Goal: Task Accomplishment & Management: Complete application form

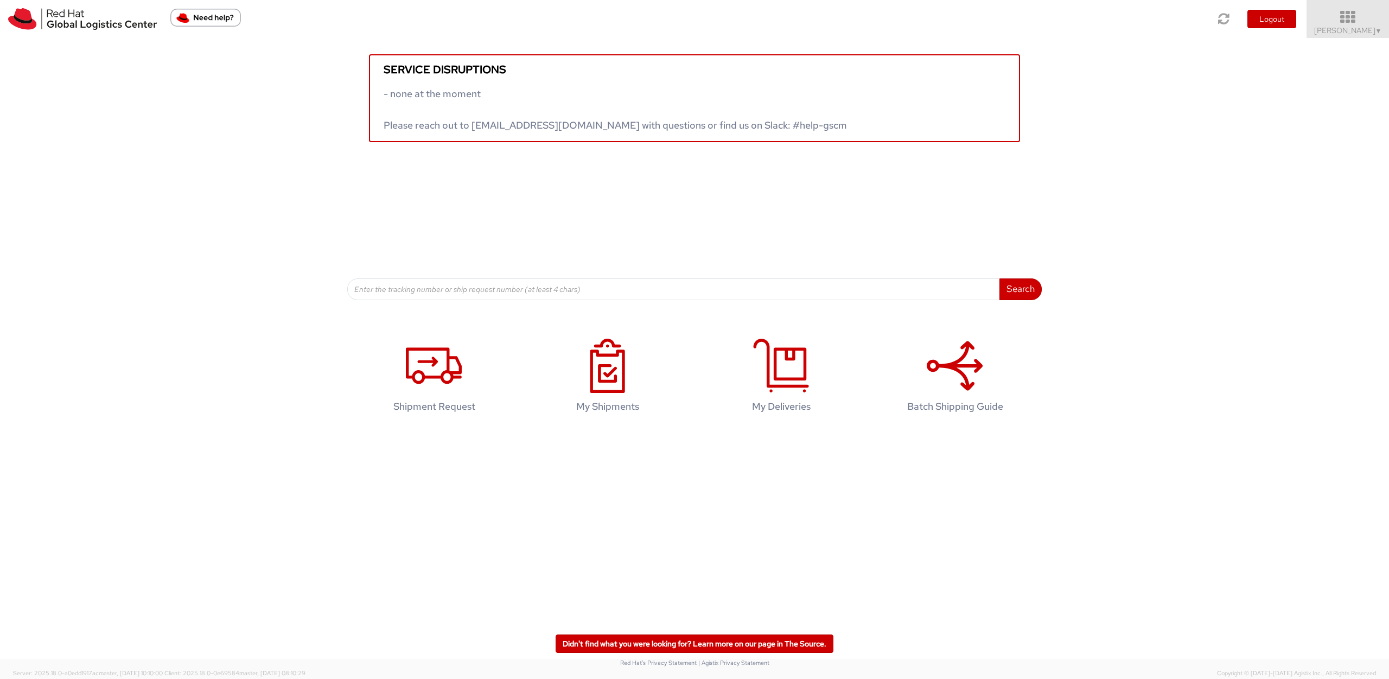
click at [1332, 22] on icon at bounding box center [1348, 17] width 95 height 15
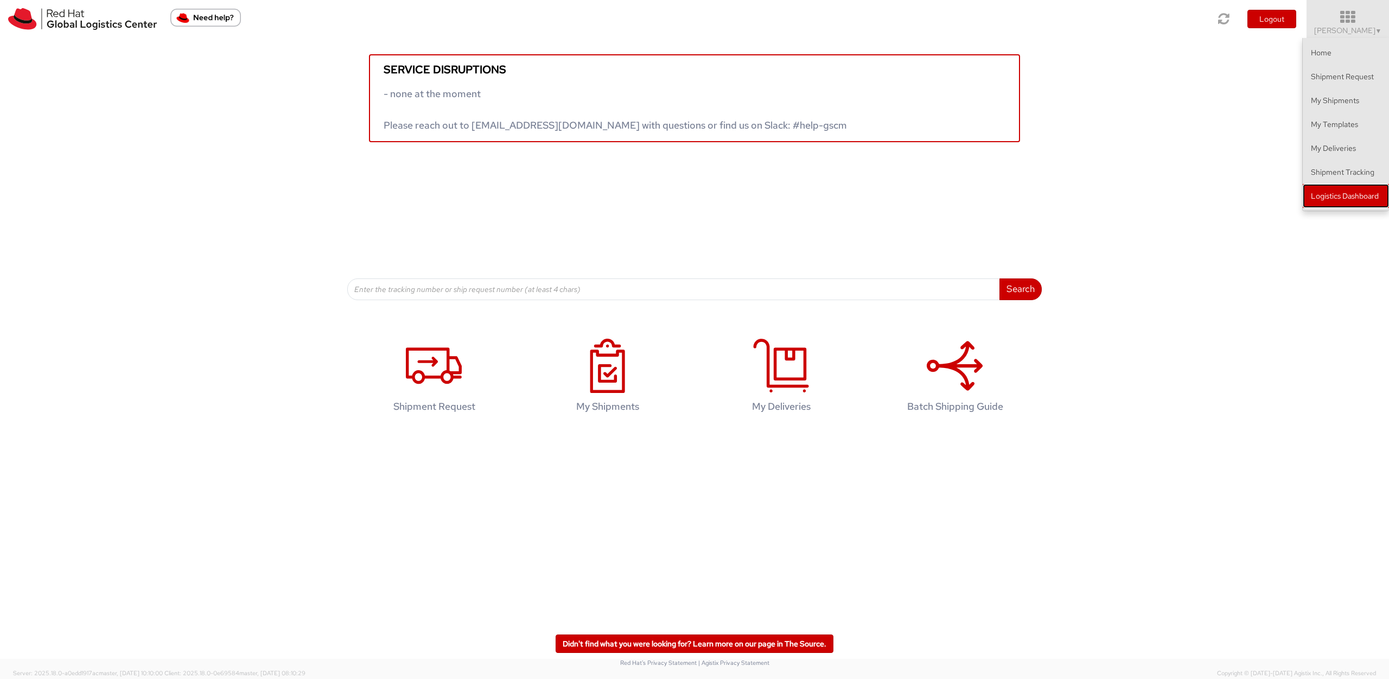
click at [1334, 189] on link "Logistics Dashboard" at bounding box center [1346, 196] width 86 height 24
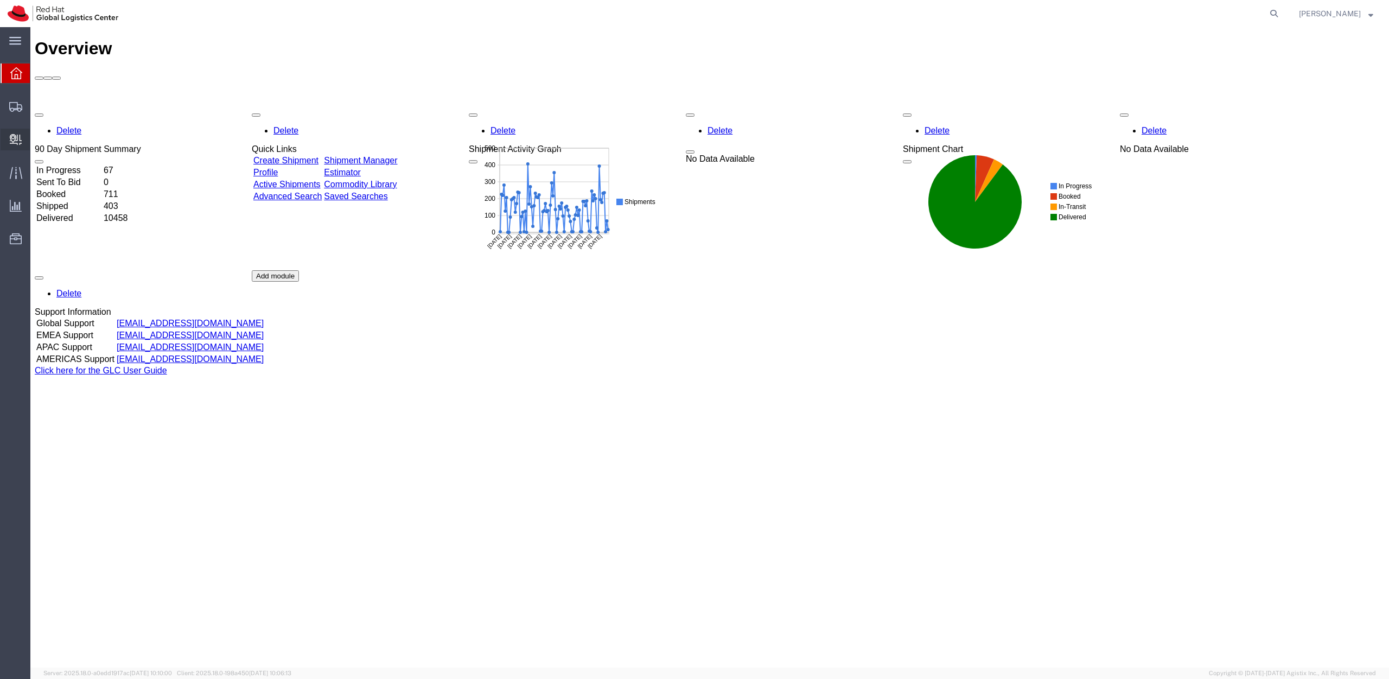
click at [0, 0] on span "Create Delivery" at bounding box center [0, 0] width 0 height 0
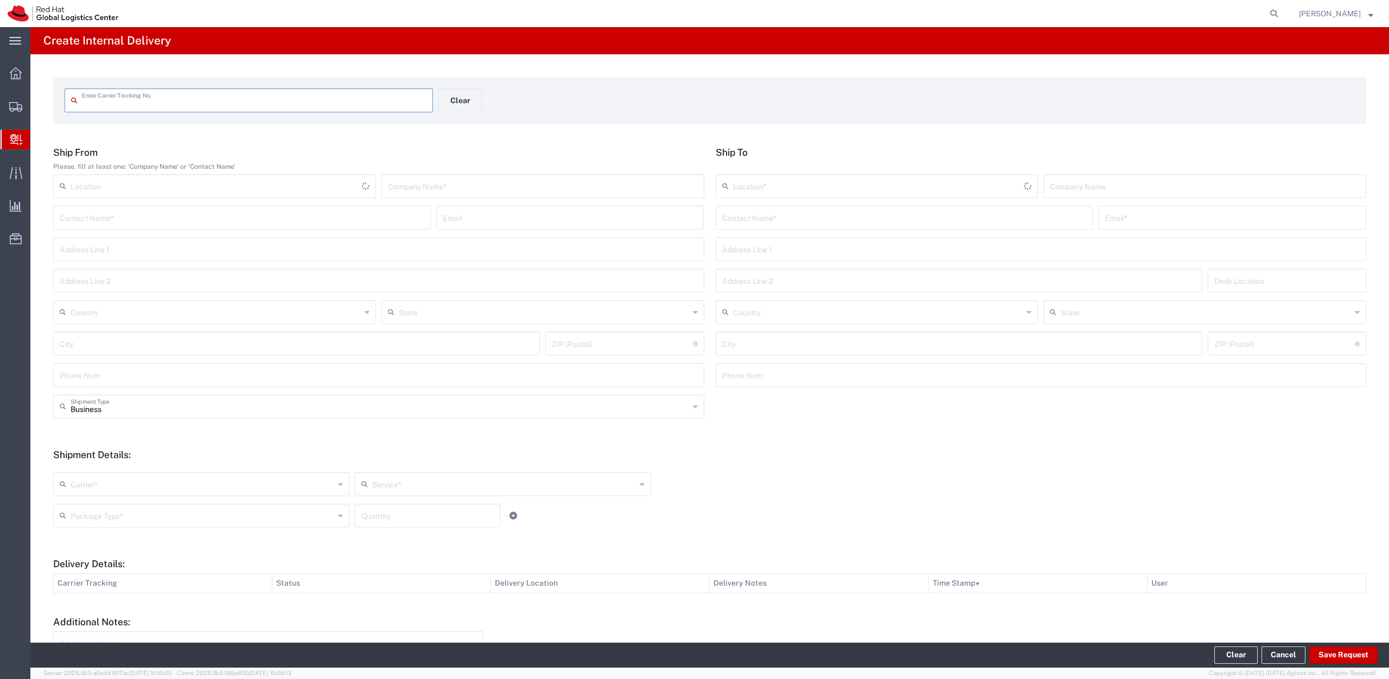
click at [119, 100] on input "text" at bounding box center [254, 99] width 345 height 19
type input "JJD014600012286356770"
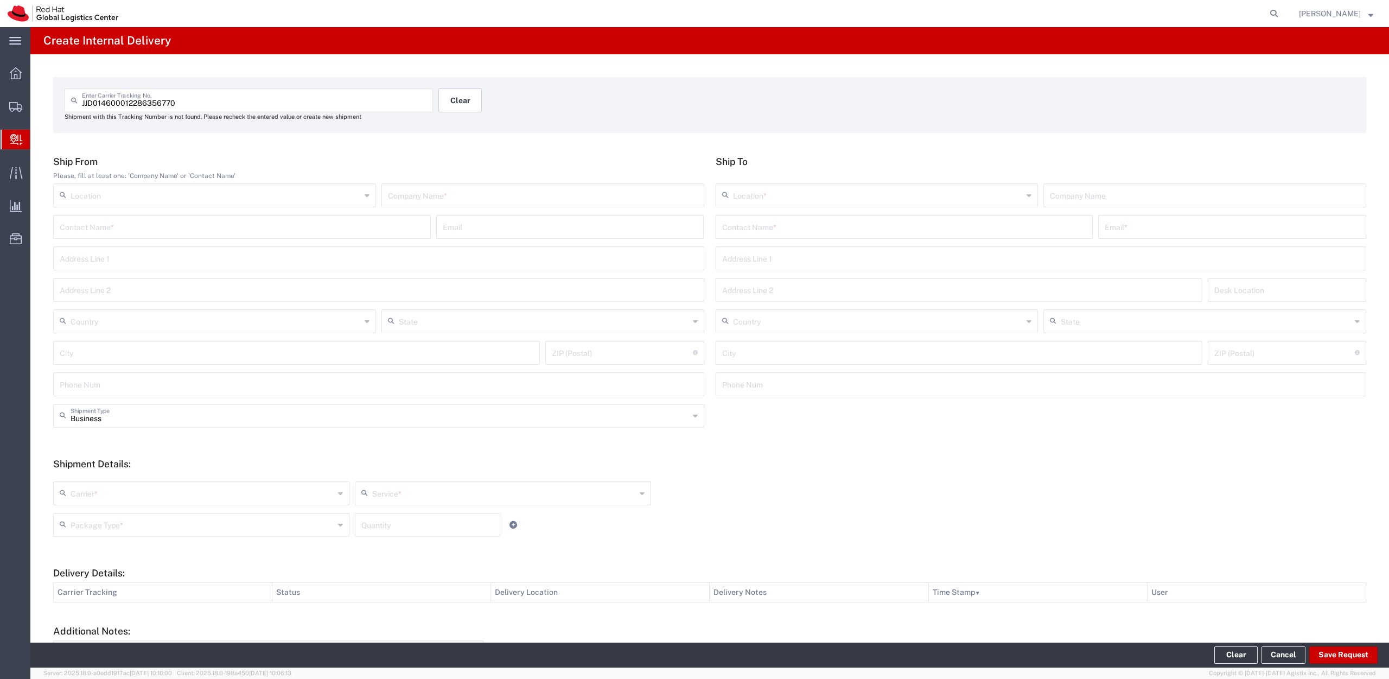
click at [444, 108] on button "Clear" at bounding box center [459, 100] width 43 height 24
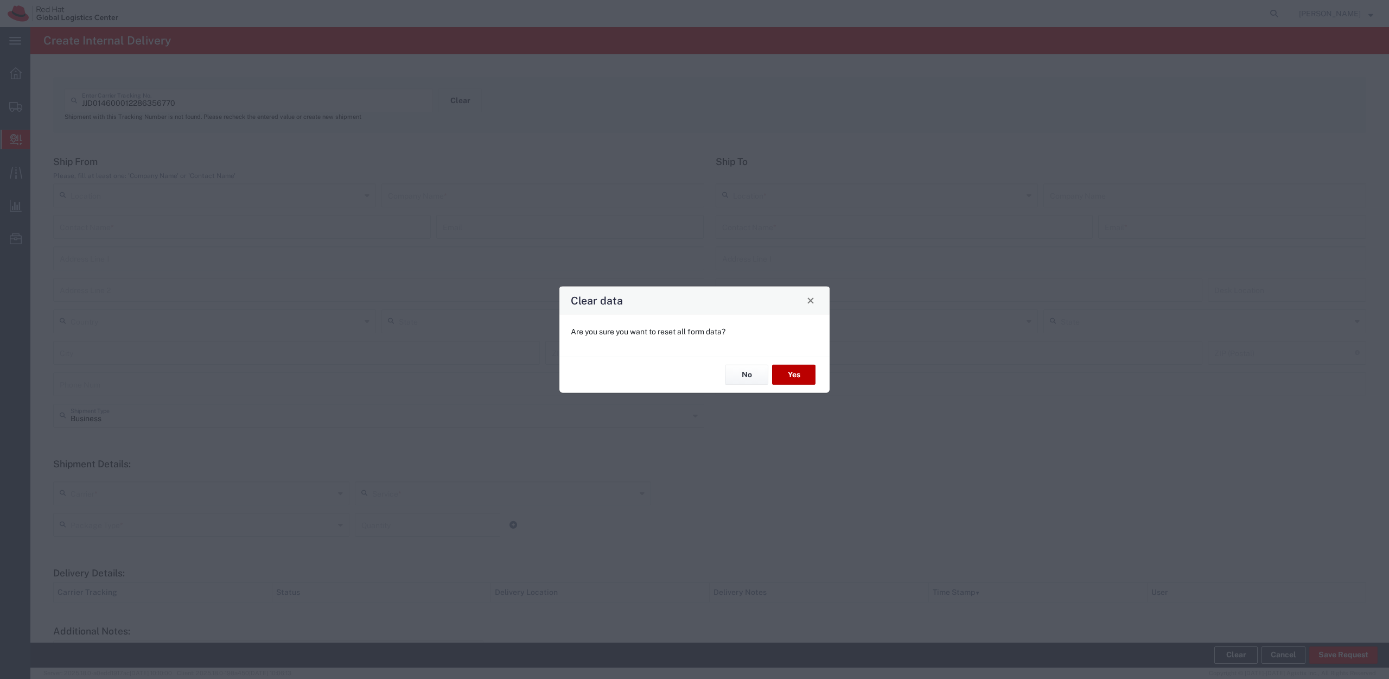
click at [791, 377] on button "Yes" at bounding box center [793, 375] width 43 height 20
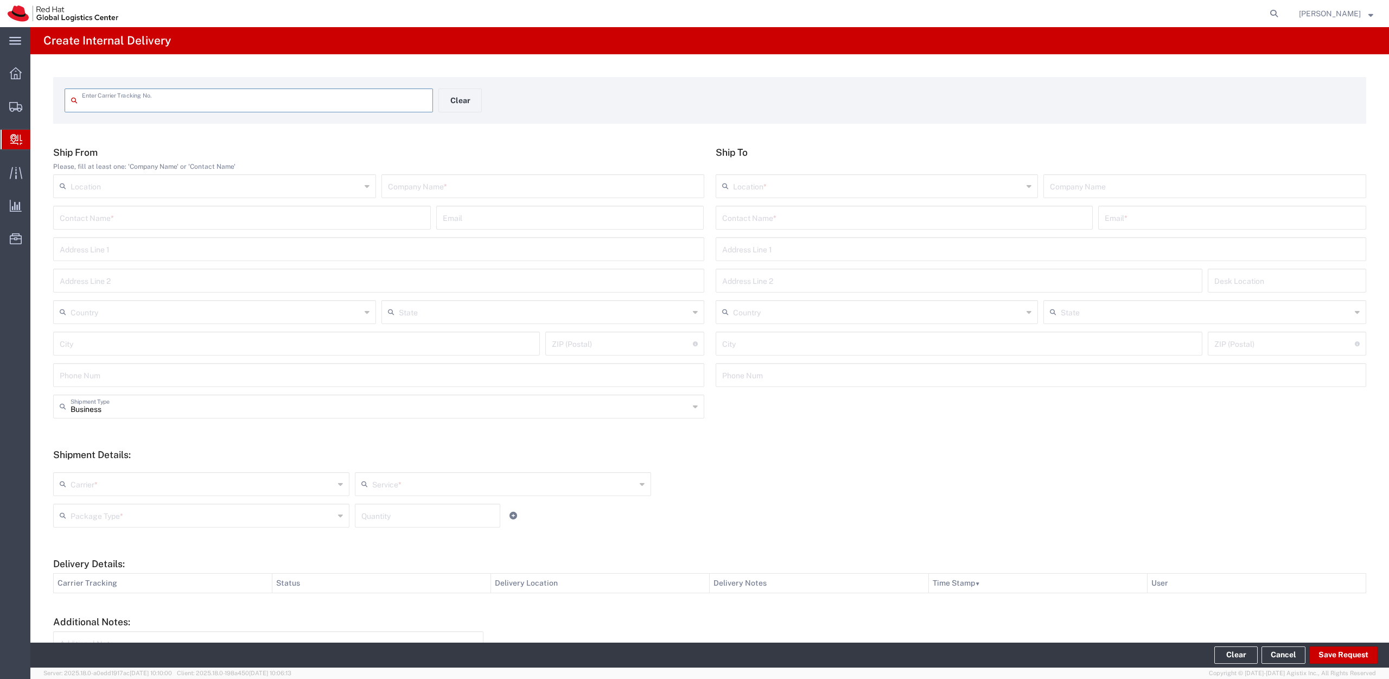
click at [206, 103] on input "text" at bounding box center [254, 99] width 345 height 19
type input "2LES08021¿40000000"
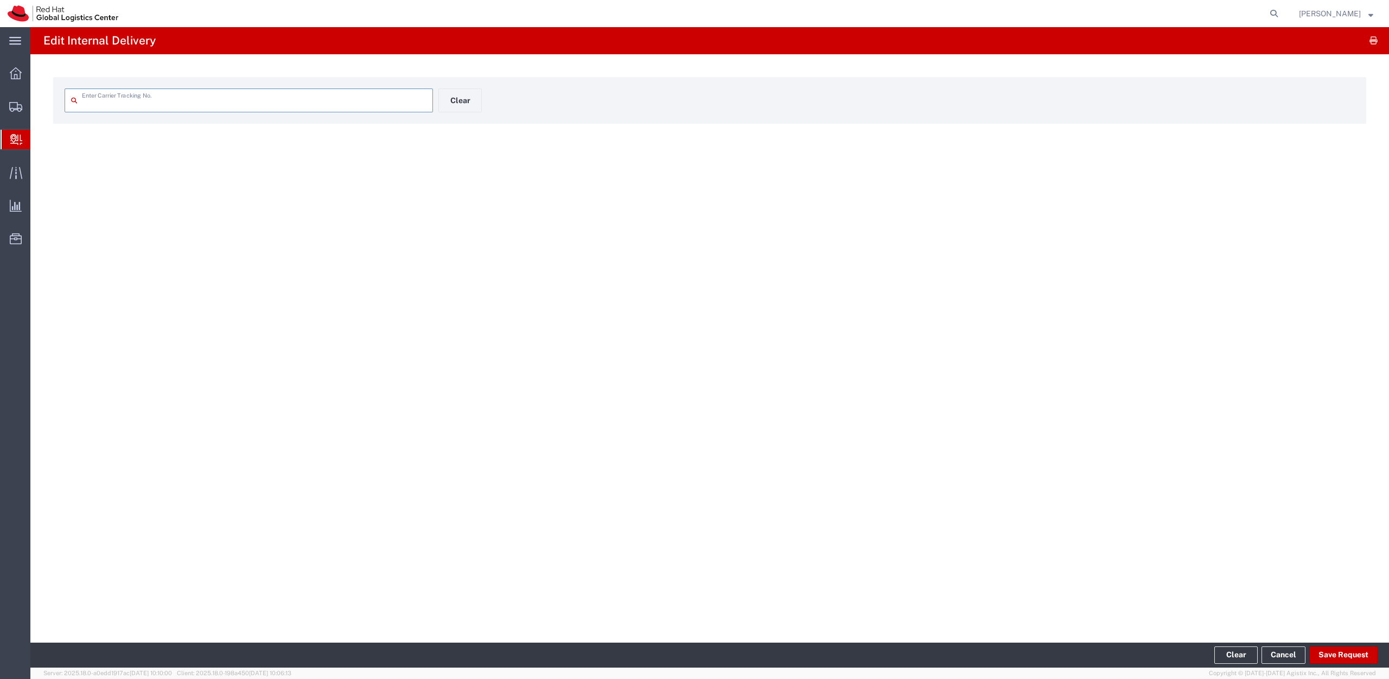
type input "2LES08021¿40000000"
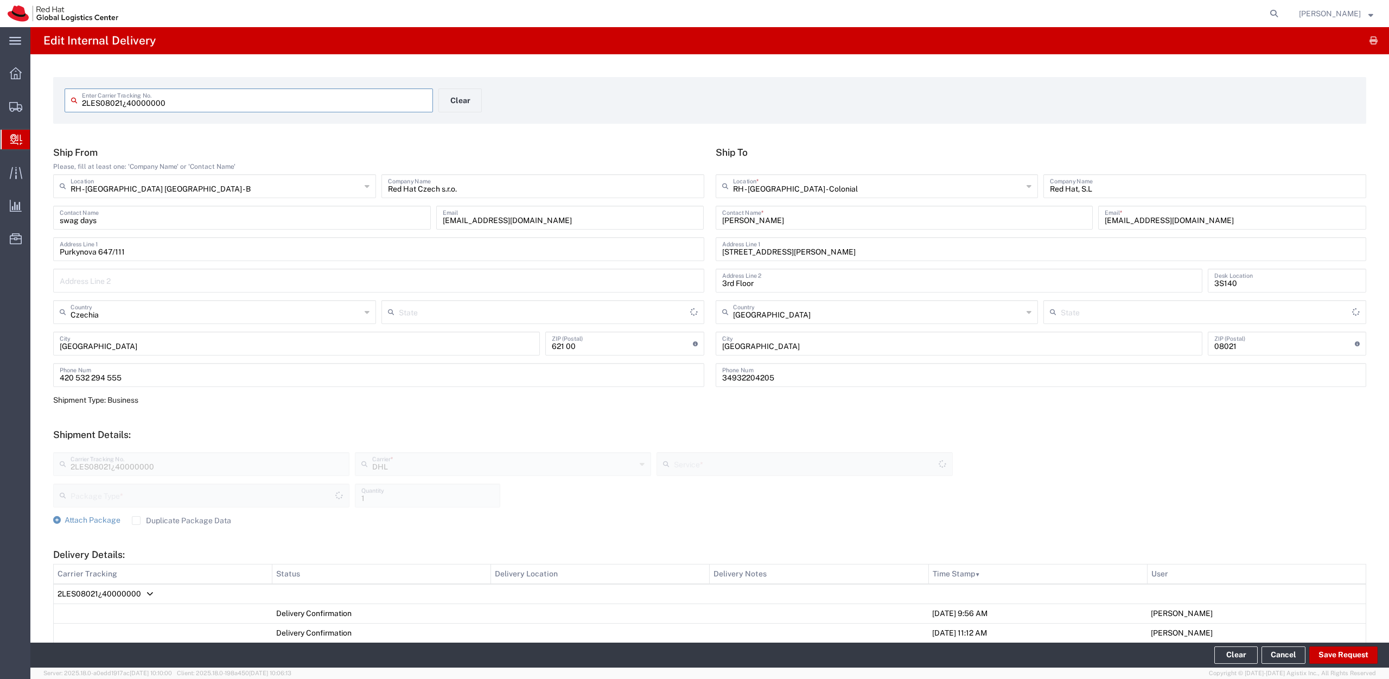
type input "Express Worldwide Documents"
click at [760, 214] on input "[PERSON_NAME]" at bounding box center [904, 216] width 365 height 19
click at [760, 215] on input "[PERSON_NAME]" at bounding box center [904, 216] width 365 height 19
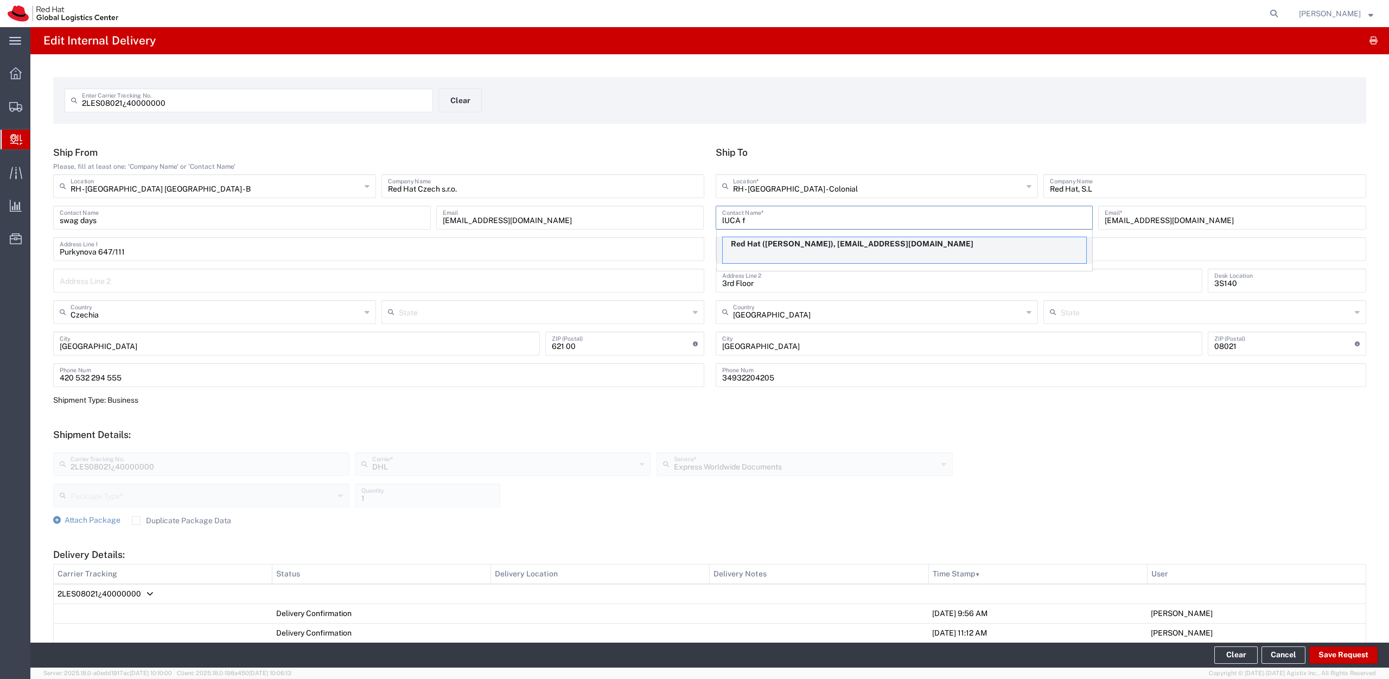
type input "lUCA f"
click at [760, 251] on div "Red Hat (Luca Ferrari), luferrar@redhat.com" at bounding box center [904, 250] width 365 height 27
type input "Red Hat"
type input "Luca Ferrari"
type input "luferrar@redhat.com"
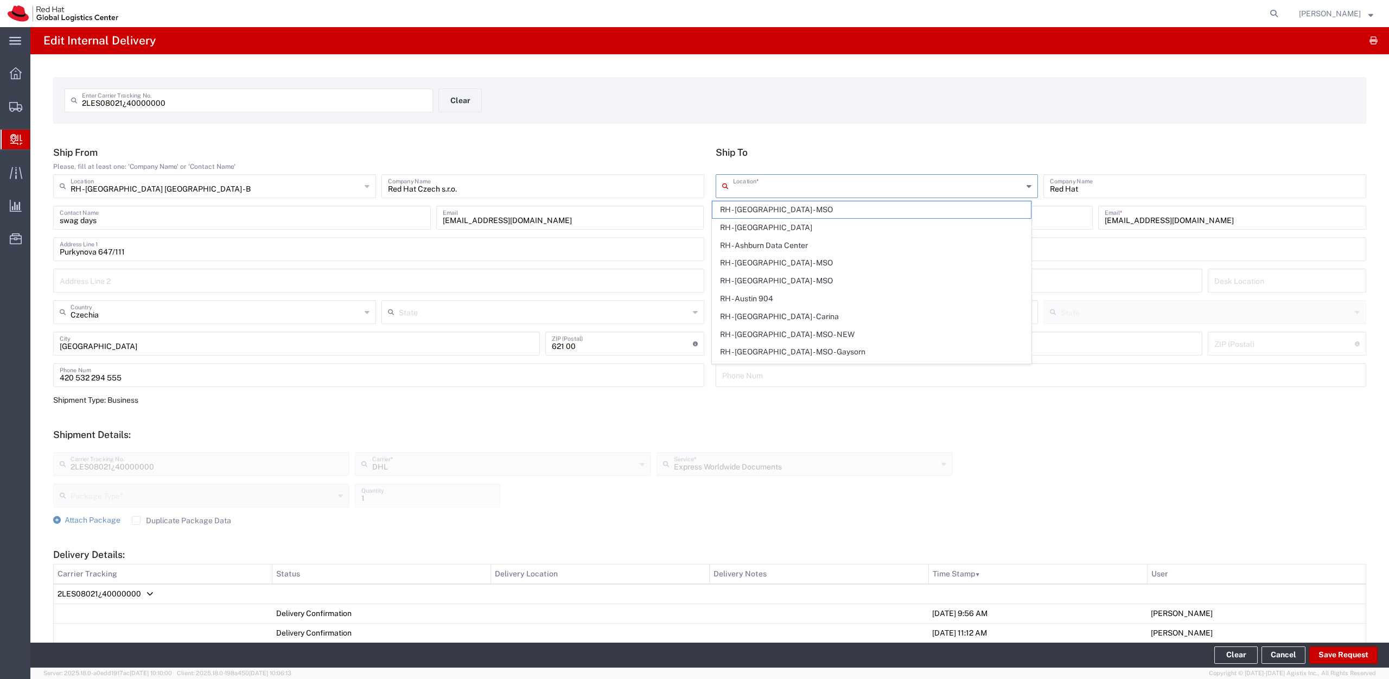
click at [786, 186] on input "text" at bounding box center [878, 185] width 290 height 19
click at [792, 270] on span "RH - Barcelona - Colonial" at bounding box center [871, 272] width 319 height 17
type input "RH - Barcelona - Colonial"
type input "Red Hat, S.L"
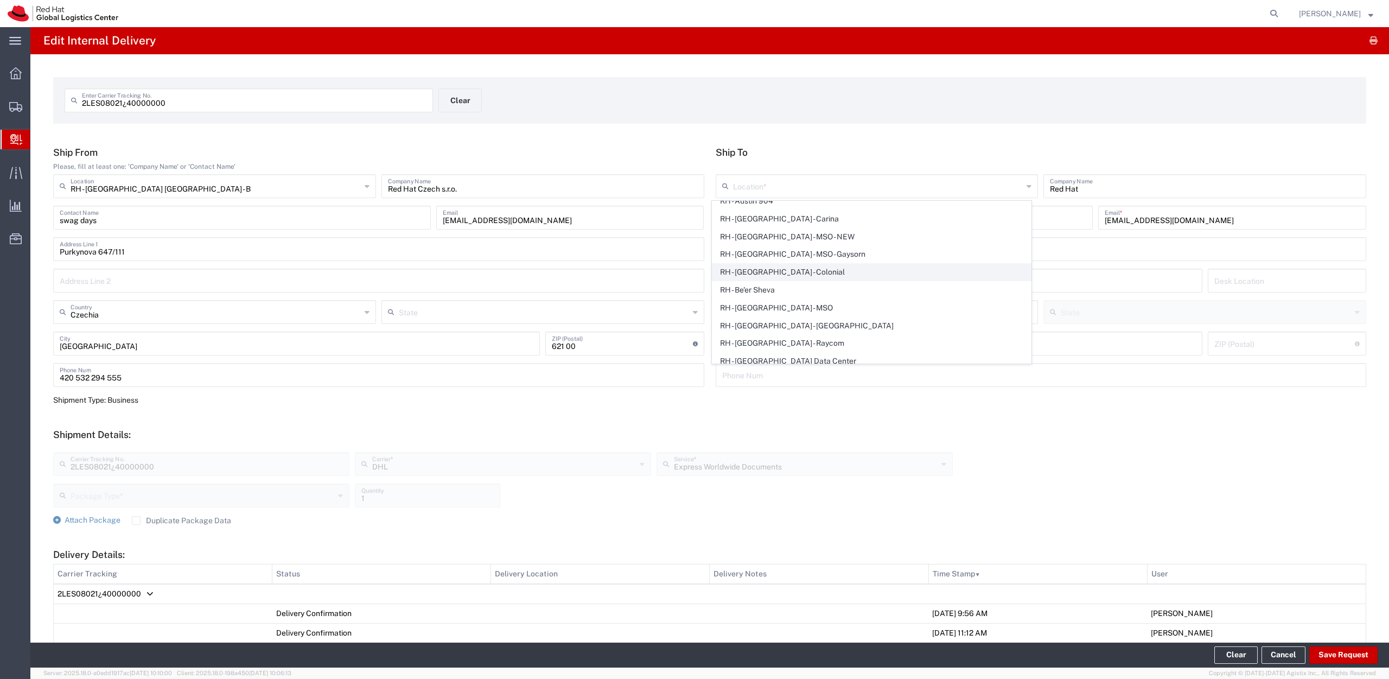
type input "Travesera de Gracia No. 11"
type input "3rd Floor"
type input "Spain"
type input "BARCELONA"
type input "08021"
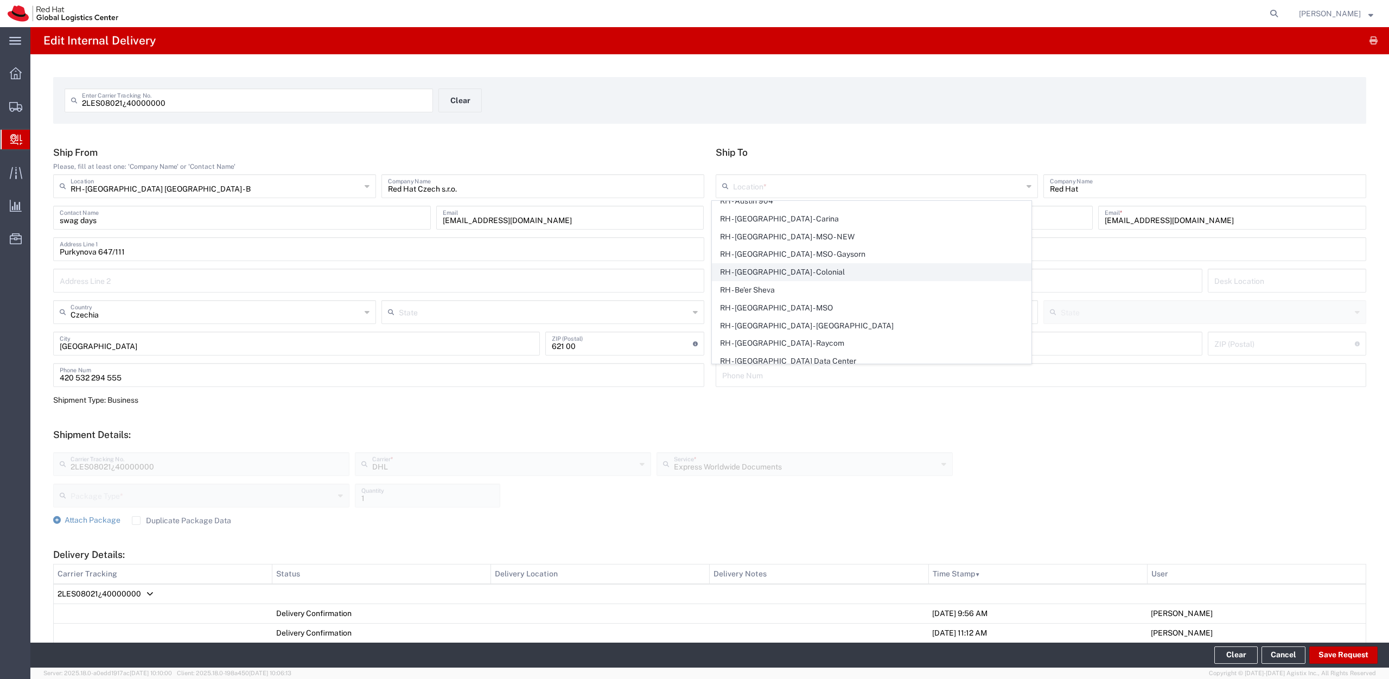
type input "34 9355 35785"
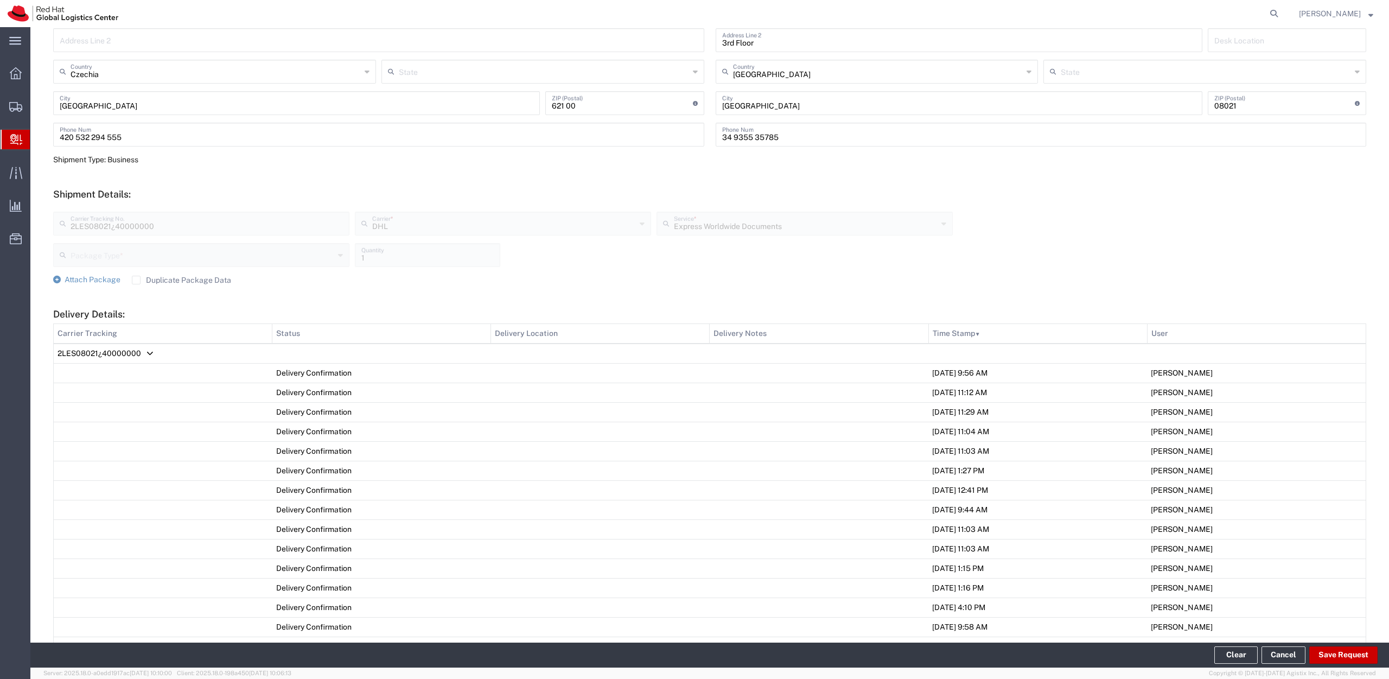
scroll to position [293, 0]
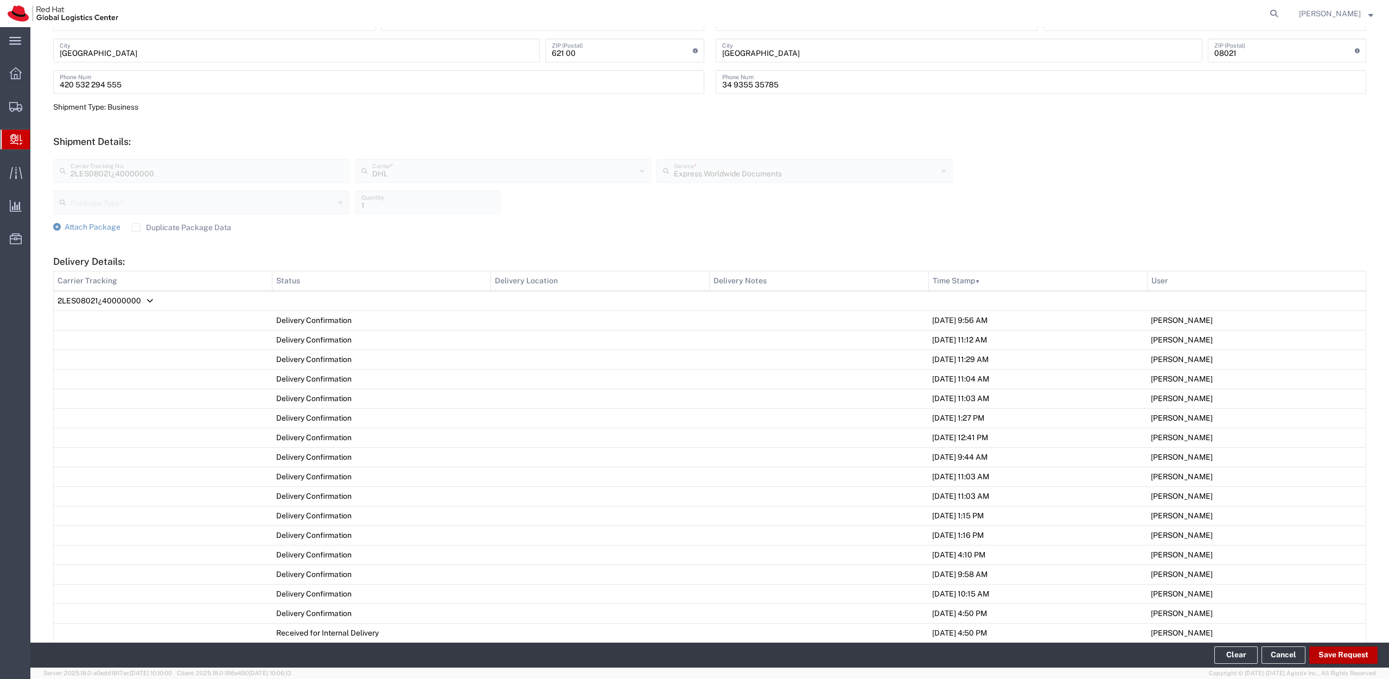
click at [1336, 660] on button "Save Request" at bounding box center [1343, 654] width 68 height 17
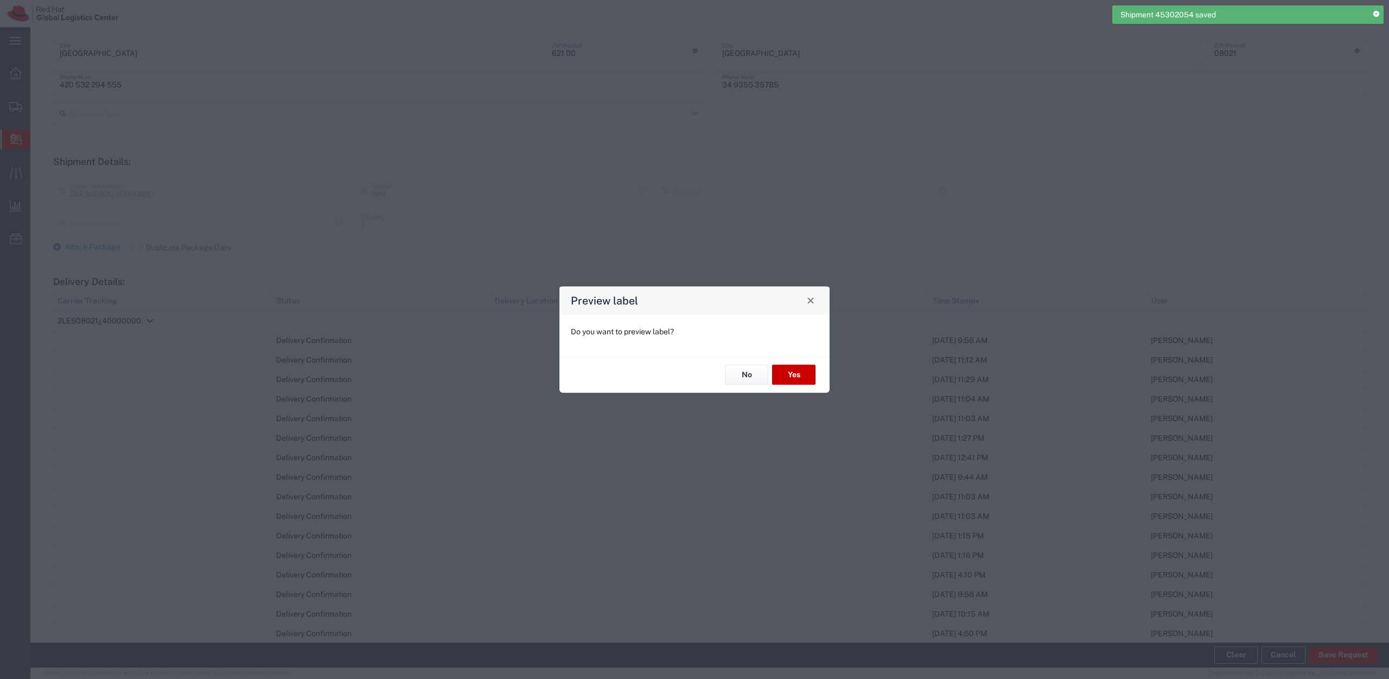
type input "Express Worldwide Documents"
click at [754, 375] on button "No" at bounding box center [746, 375] width 43 height 20
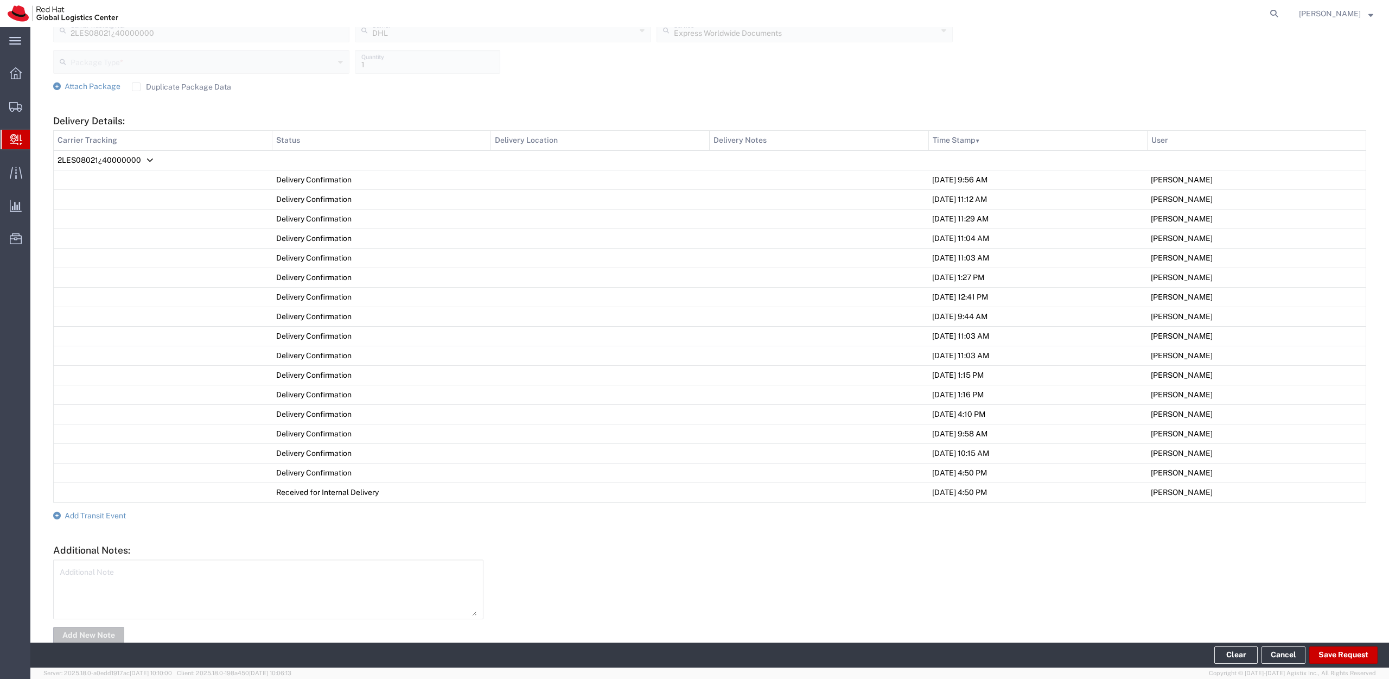
scroll to position [480, 0]
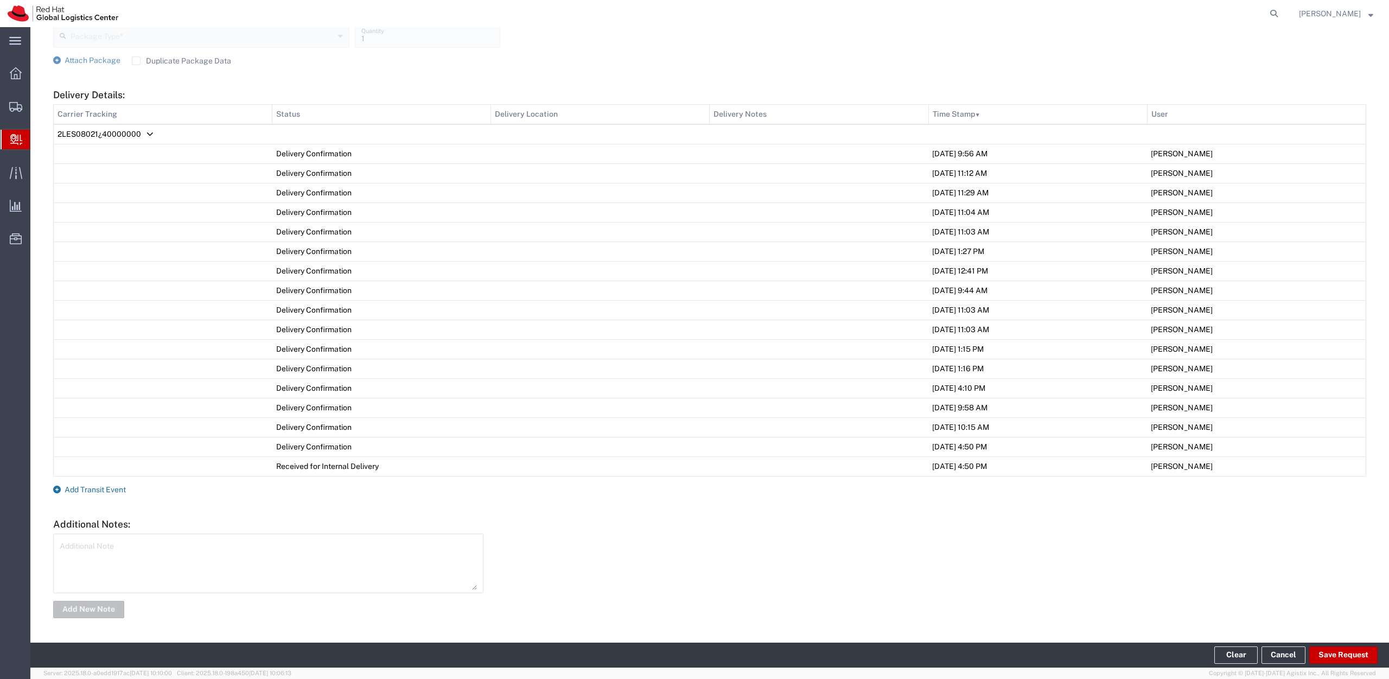
click at [103, 488] on span "Add Transit Event" at bounding box center [95, 489] width 61 height 9
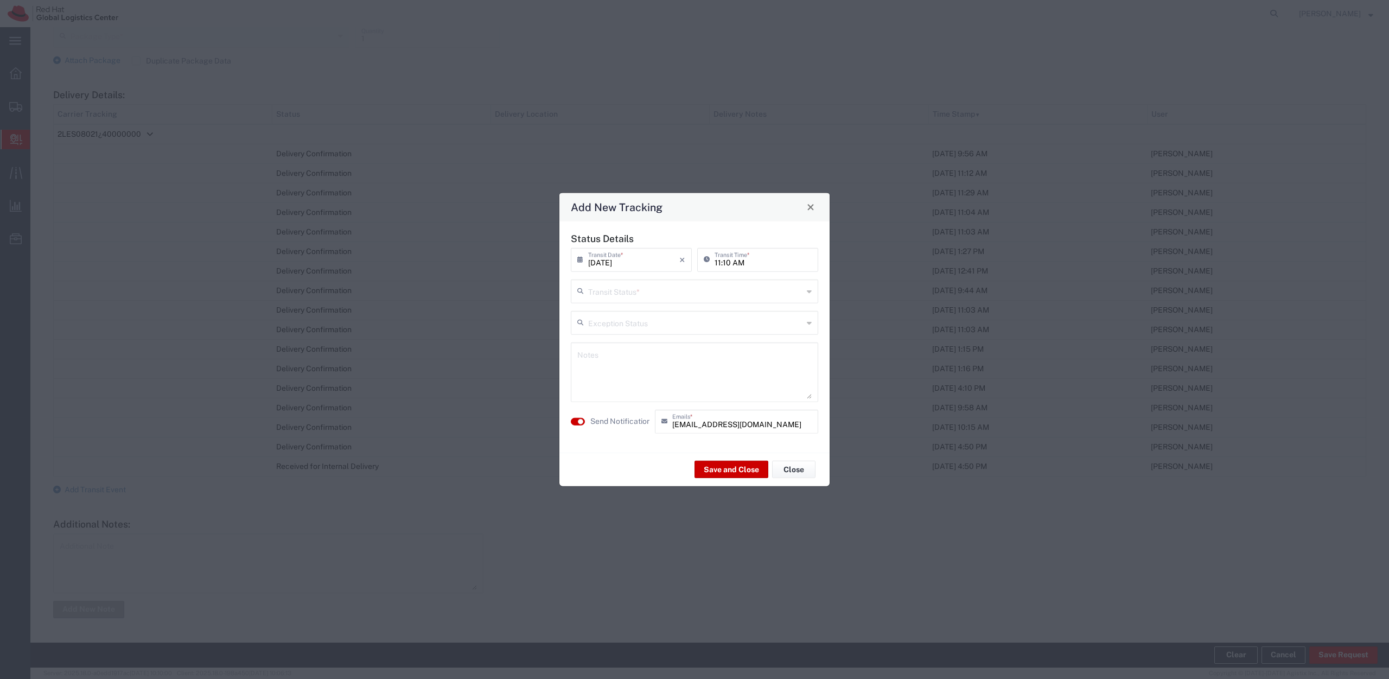
click at [601, 288] on input "text" at bounding box center [695, 290] width 215 height 19
click at [611, 315] on span "Delivery Confirmation" at bounding box center [694, 314] width 245 height 17
type input "Delivery Confirmation"
click at [717, 472] on button "Save and Close" at bounding box center [732, 469] width 74 height 17
